Goal: Task Accomplishment & Management: Use online tool/utility

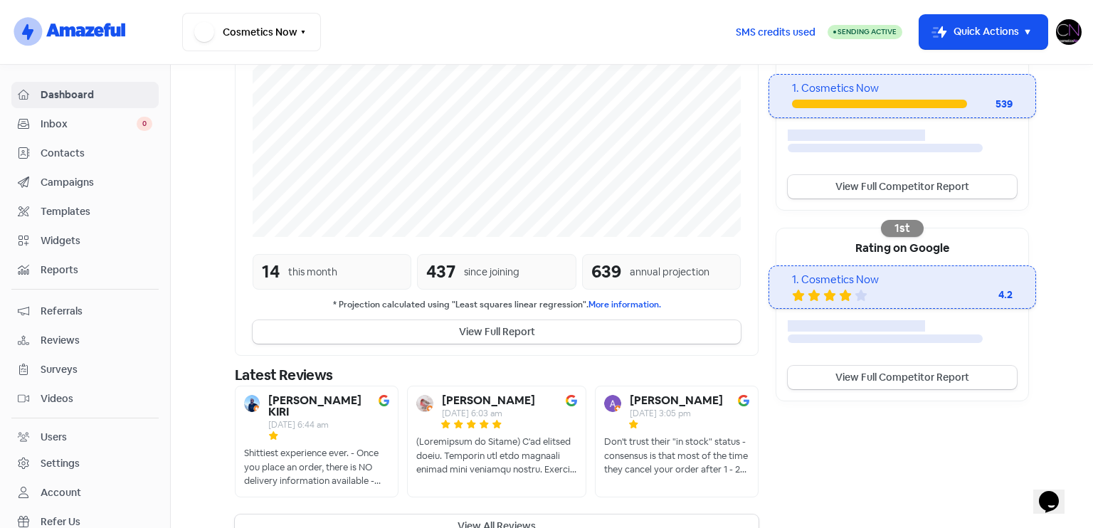
scroll to position [310, 0]
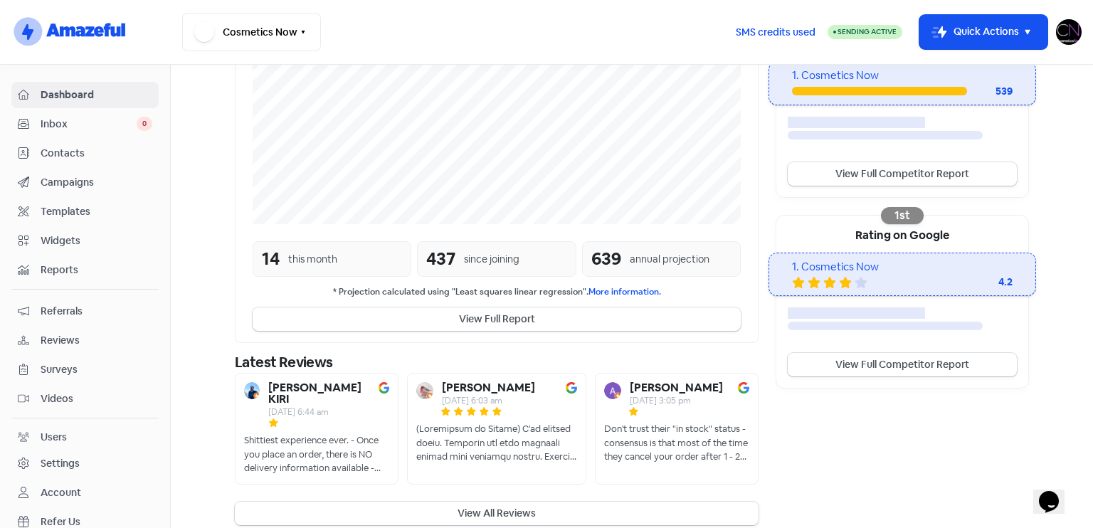
drag, startPoint x: 67, startPoint y: 334, endPoint x: 86, endPoint y: 322, distance: 23.1
click at [67, 334] on span "Reviews" at bounding box center [97, 340] width 112 height 15
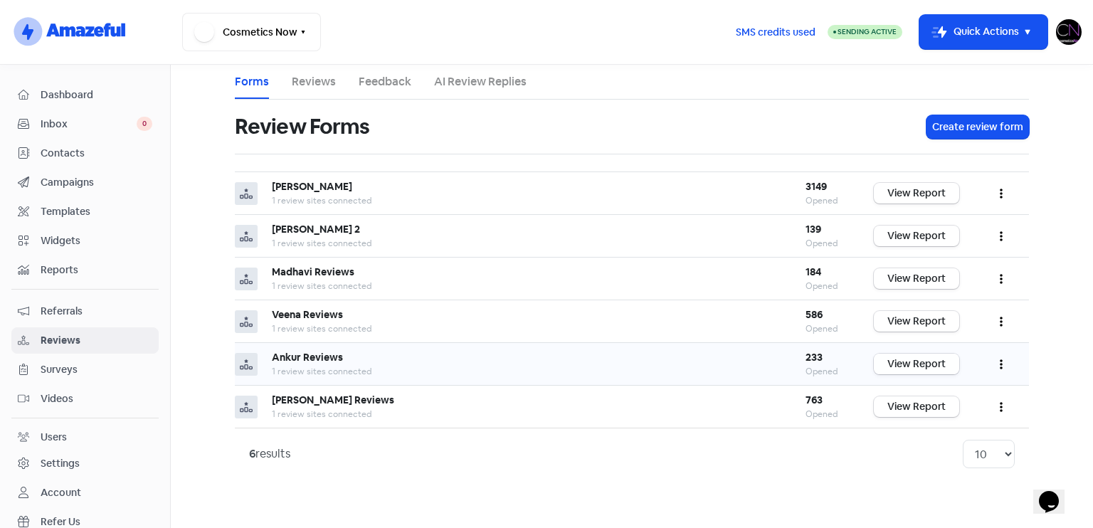
drag, startPoint x: 906, startPoint y: 347, endPoint x: 918, endPoint y: 361, distance: 18.7
click at [906, 347] on td "View Report" at bounding box center [917, 364] width 114 height 43
click at [918, 361] on link "View Report" at bounding box center [916, 364] width 85 height 21
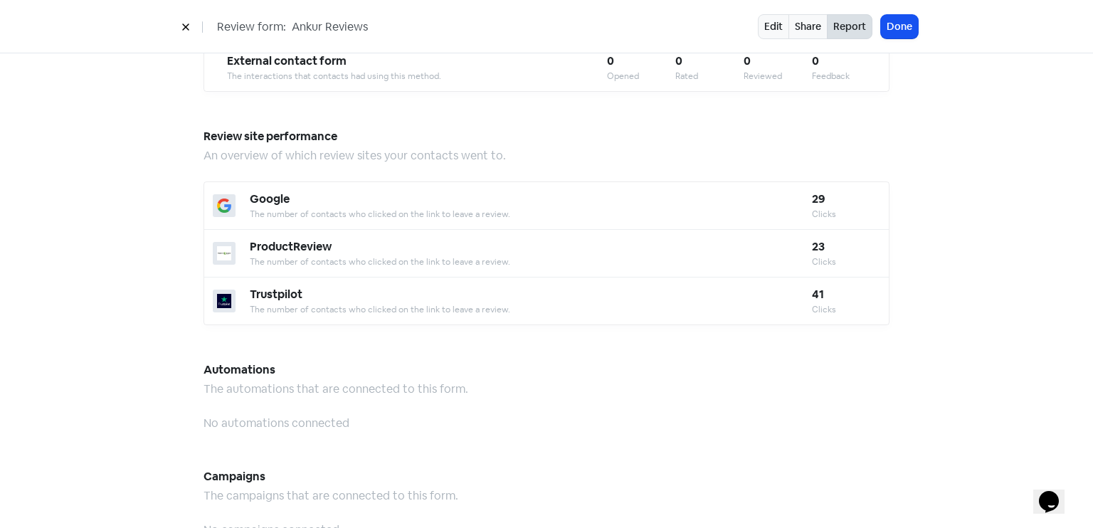
scroll to position [1246, 0]
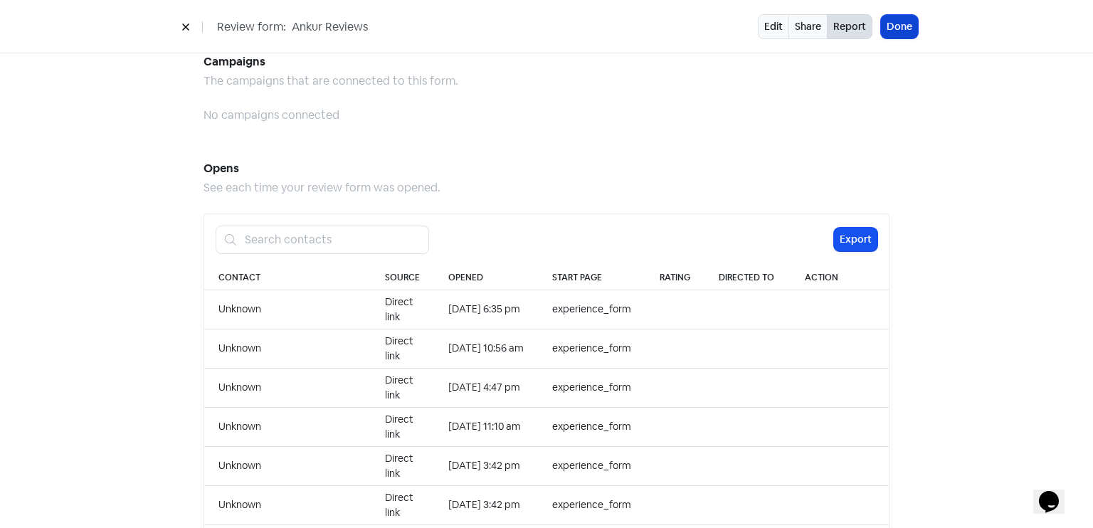
click at [904, 23] on button "Done" at bounding box center [899, 26] width 37 height 23
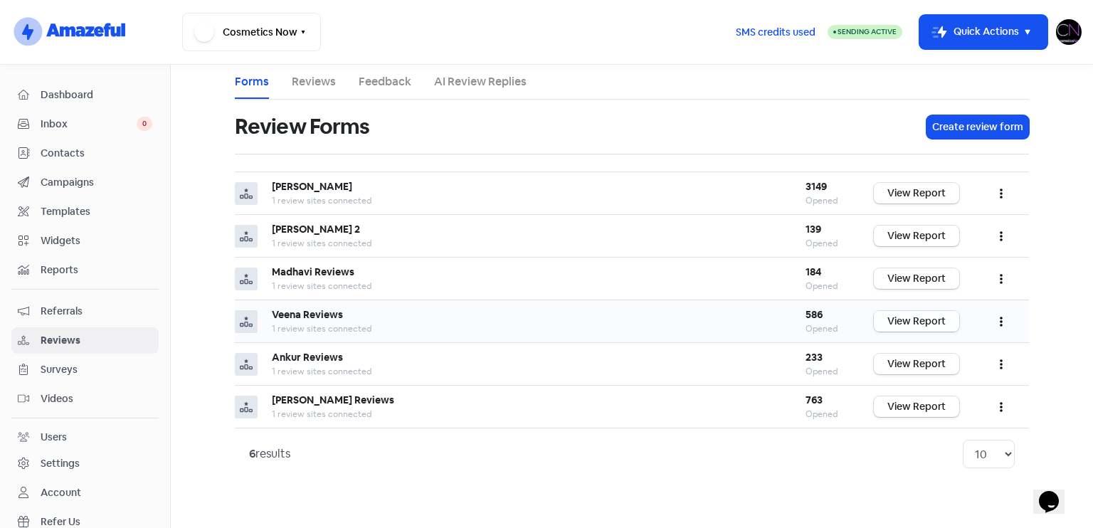
click at [911, 319] on link "View Report" at bounding box center [916, 321] width 85 height 21
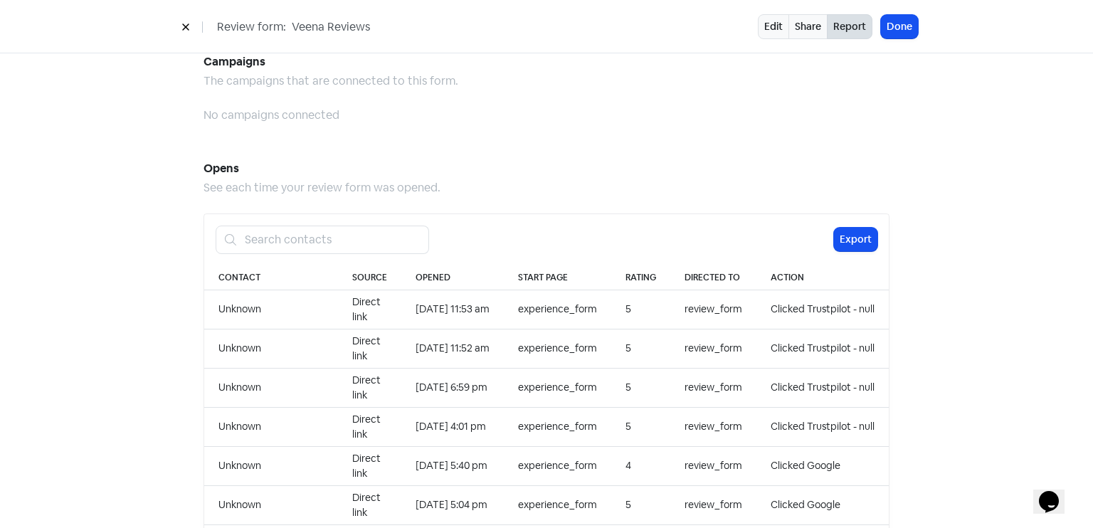
scroll to position [1462, 0]
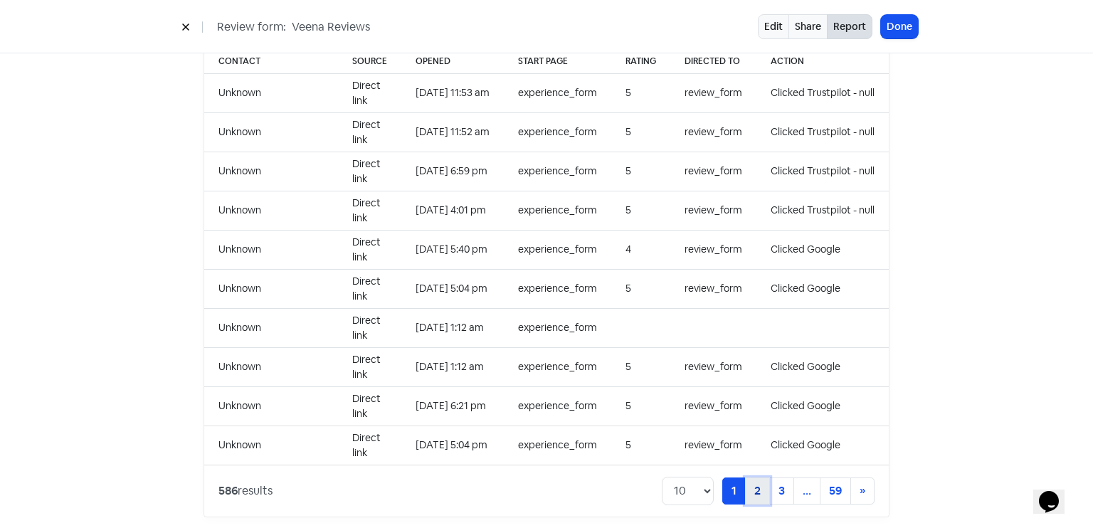
click at [746, 477] on link "2" at bounding box center [757, 490] width 25 height 27
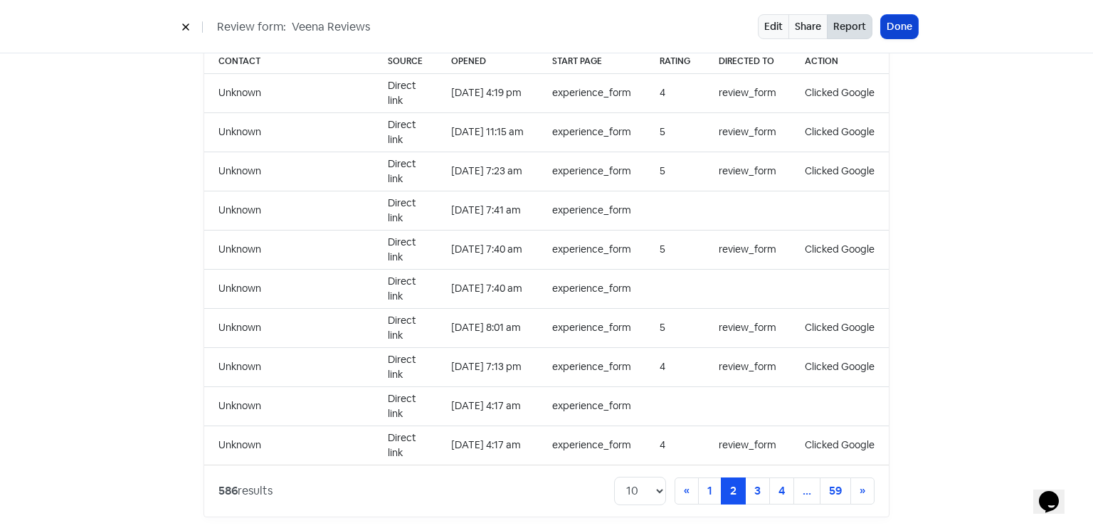
click at [903, 31] on button "Done" at bounding box center [899, 26] width 37 height 23
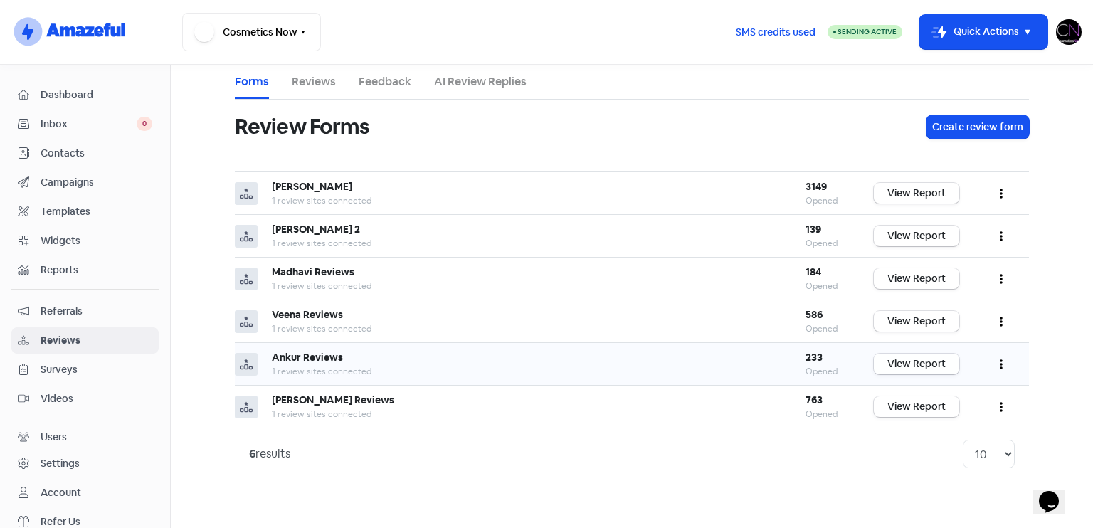
click at [943, 369] on link "View Report" at bounding box center [916, 364] width 85 height 21
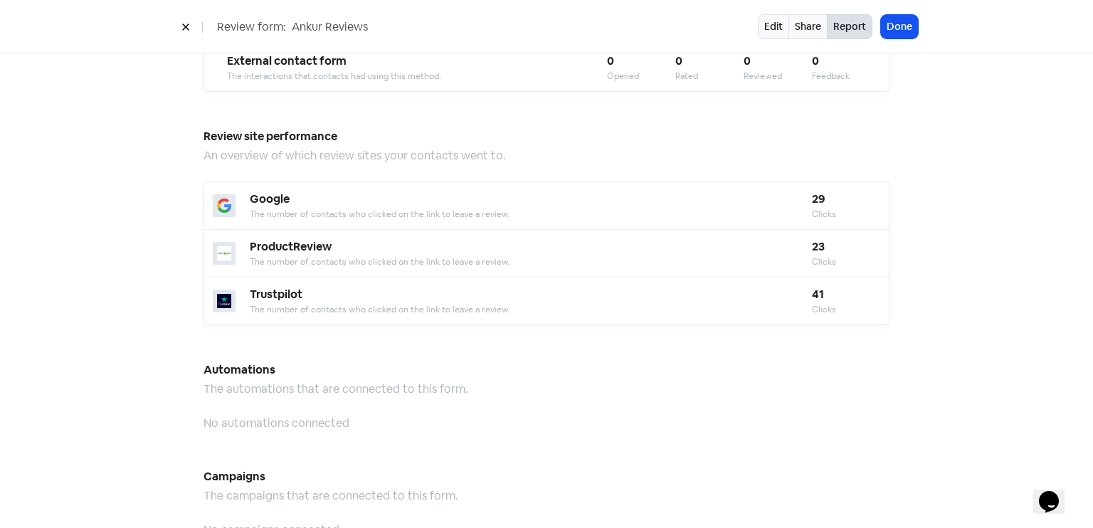
scroll to position [1462, 0]
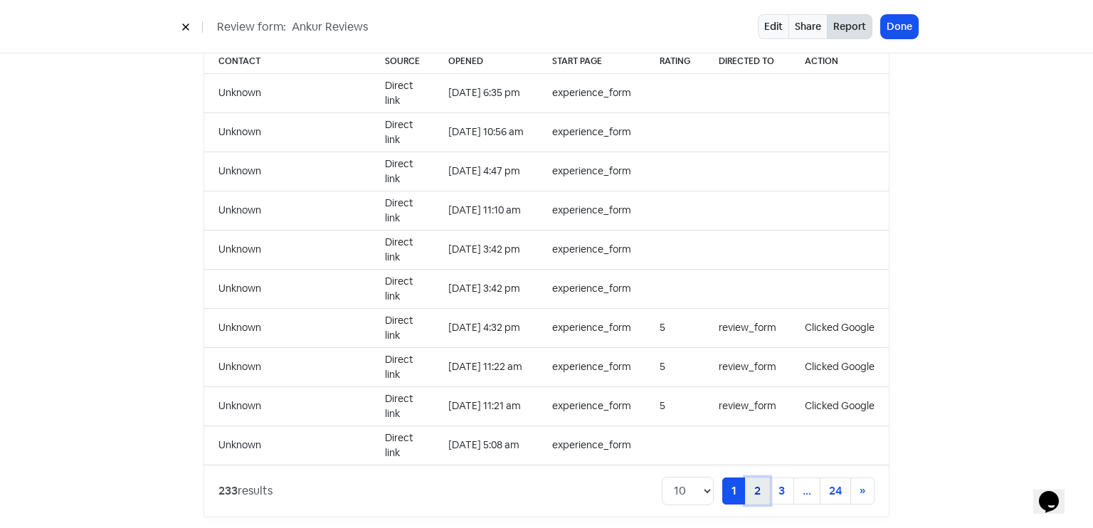
click at [764, 477] on link "2" at bounding box center [757, 490] width 25 height 27
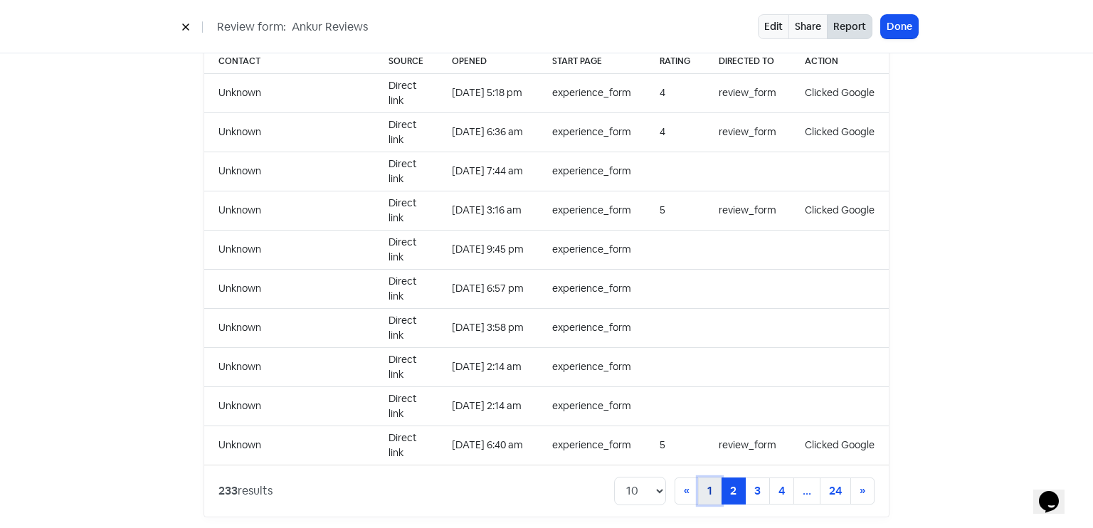
click at [698, 477] on link "1" at bounding box center [709, 490] width 23 height 27
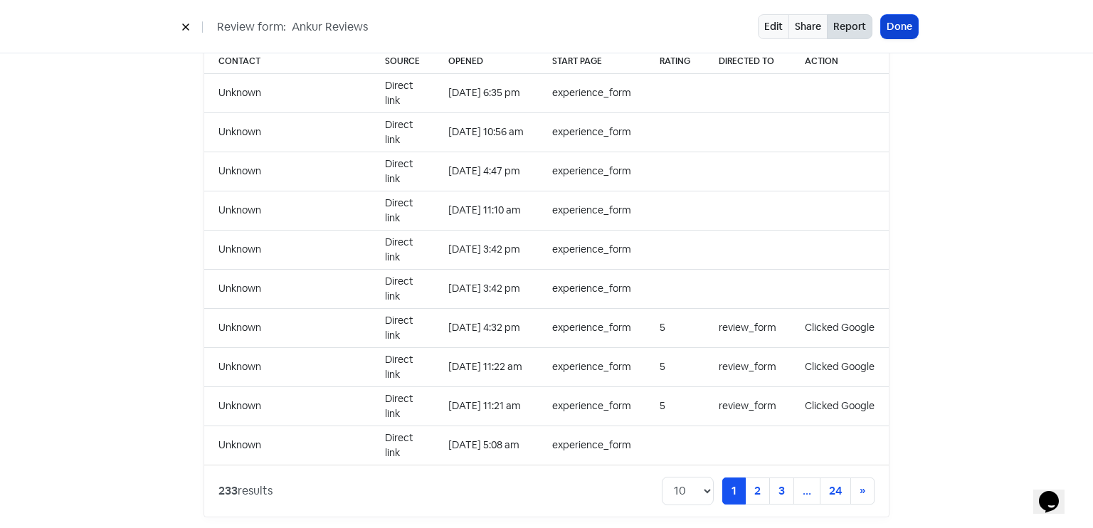
click at [898, 16] on button "Done" at bounding box center [899, 26] width 37 height 23
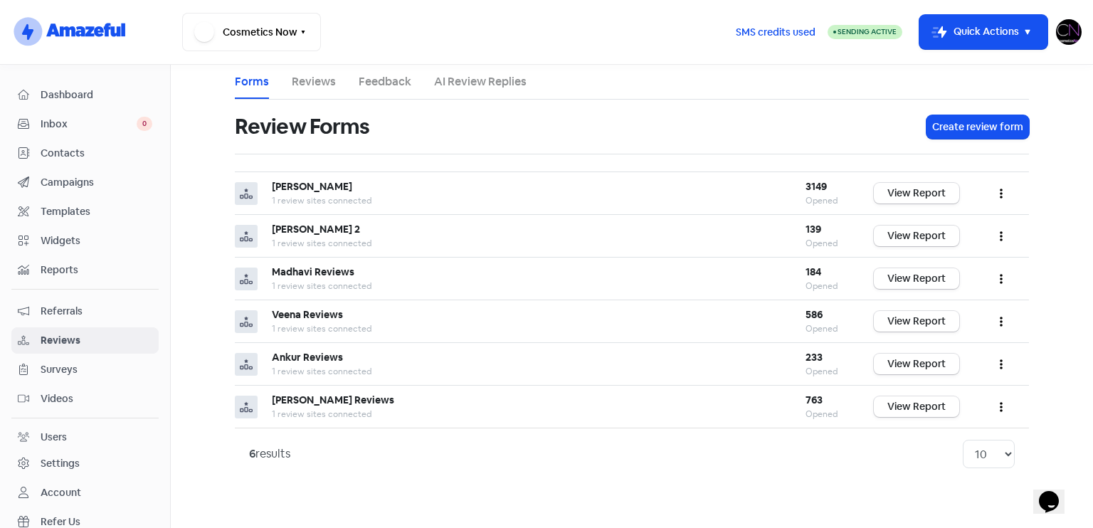
click at [56, 93] on span "Dashboard" at bounding box center [97, 95] width 112 height 15
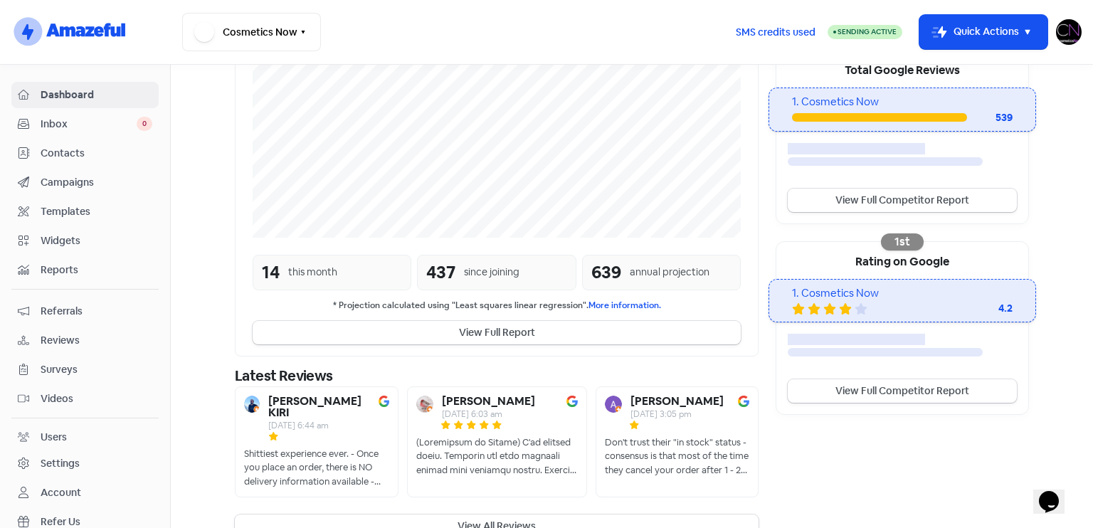
scroll to position [297, 0]
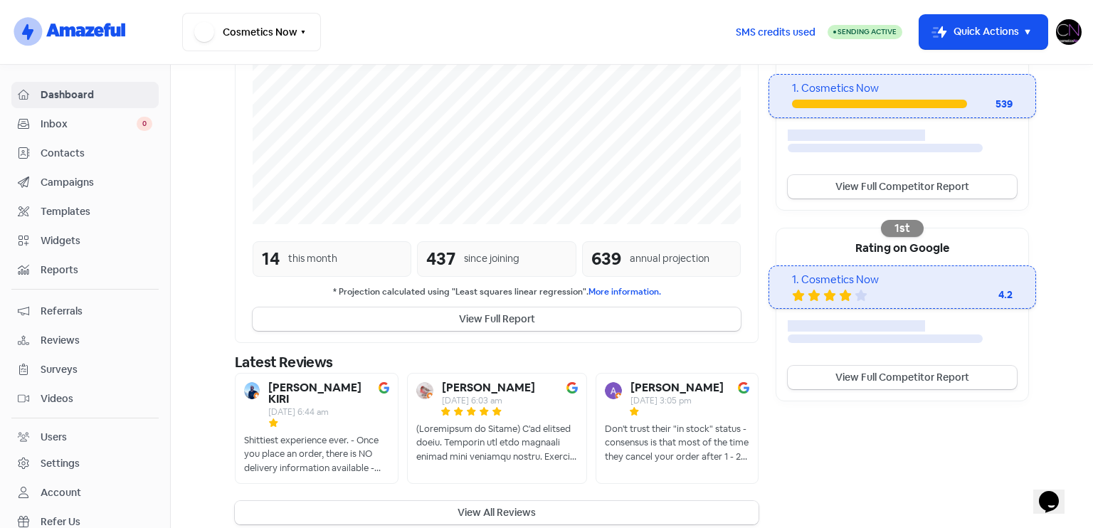
click at [500, 501] on button "View All Reviews" at bounding box center [497, 512] width 524 height 23
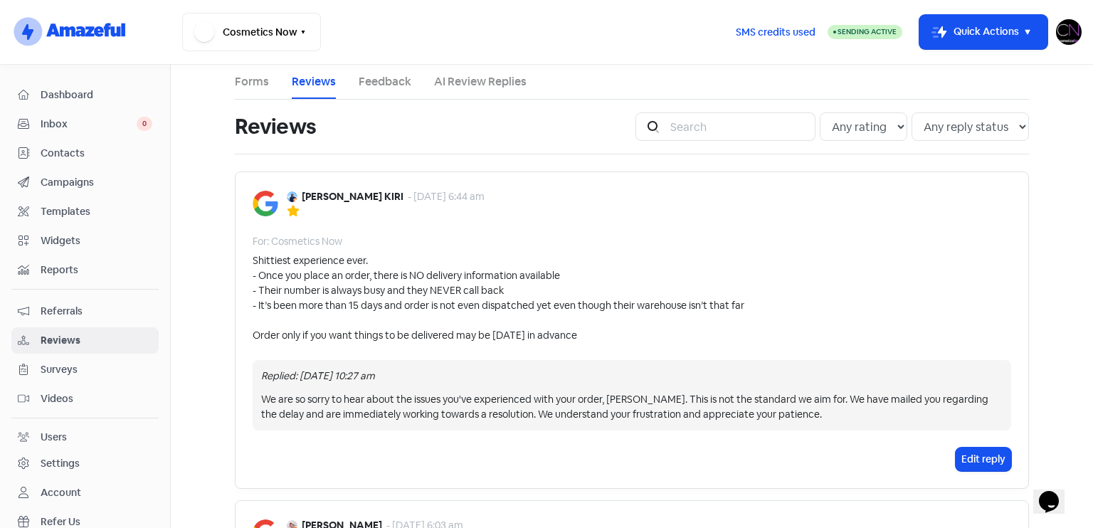
click at [318, 198] on b "[PERSON_NAME] KIRI" at bounding box center [353, 196] width 102 height 15
click at [288, 193] on img at bounding box center [292, 196] width 11 height 11
click at [288, 197] on img at bounding box center [292, 196] width 11 height 11
click at [79, 95] on span "Dashboard" at bounding box center [97, 95] width 112 height 15
